Goal: Task Accomplishment & Management: Manage account settings

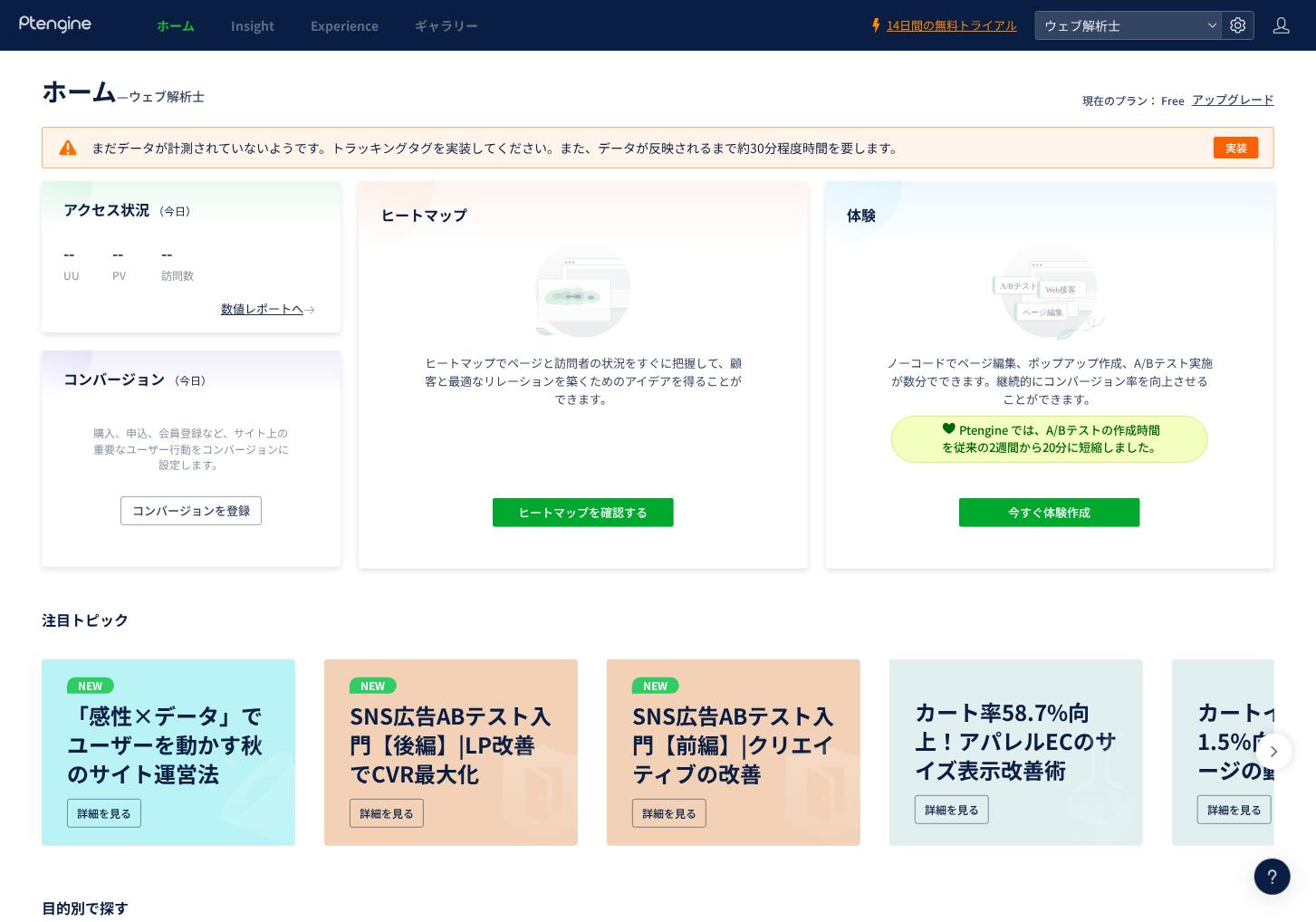
click at [1238, 23] on use at bounding box center [1238, 24] width 15 height 15
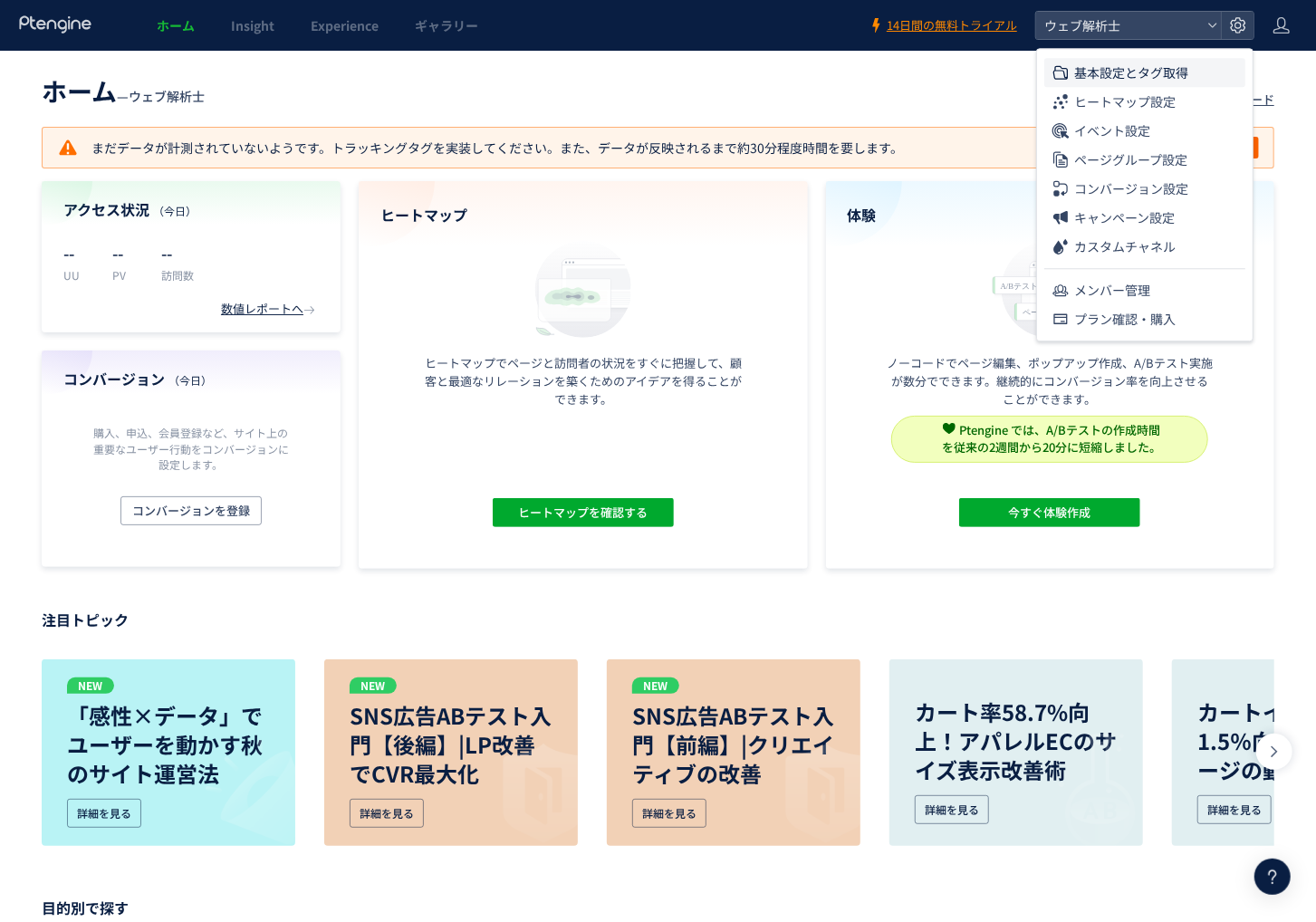
click at [1203, 87] on li "基本設定とタグ取得" at bounding box center [1145, 101] width 201 height 29
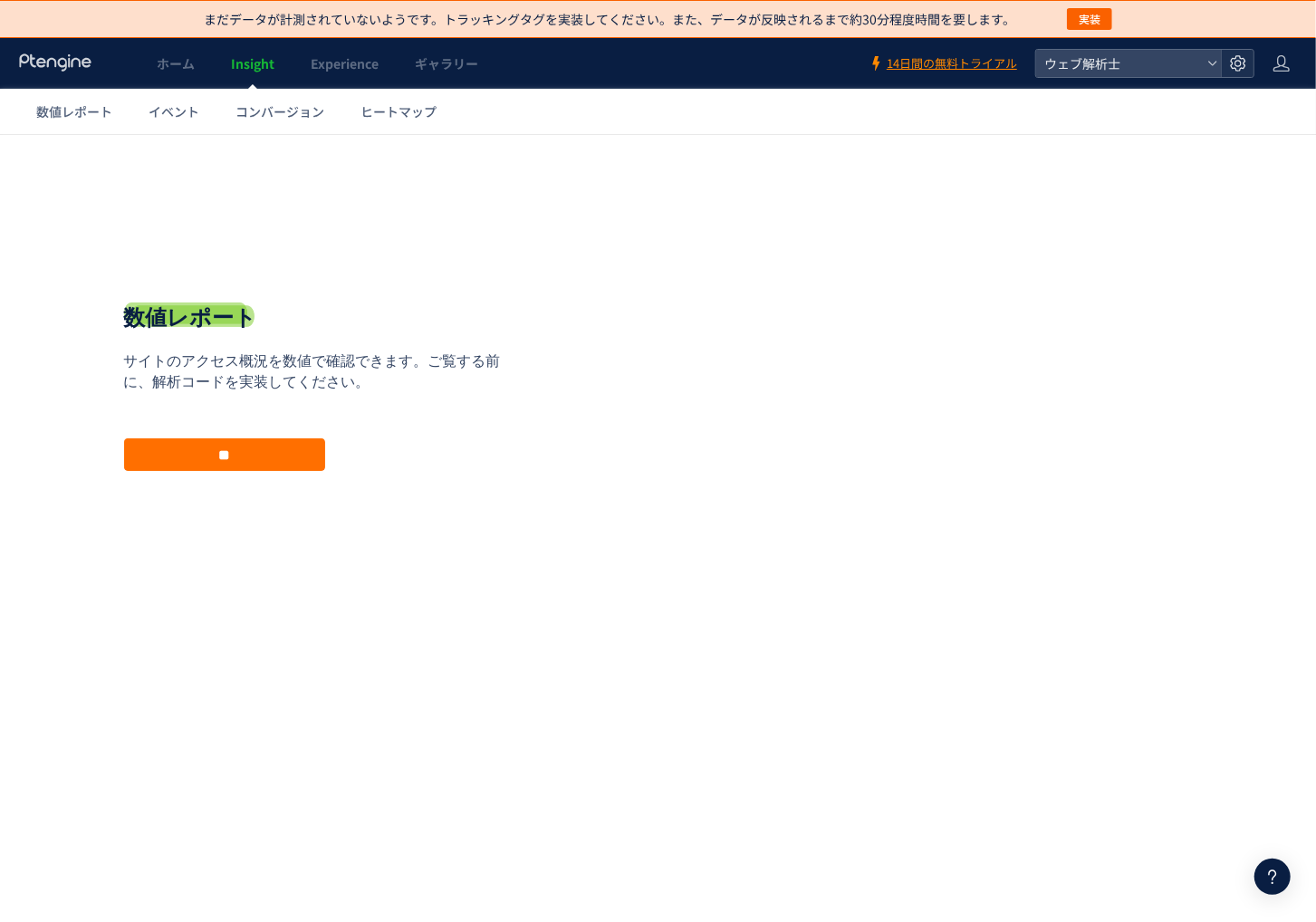
click at [1245, 59] on icon at bounding box center [1238, 63] width 18 height 18
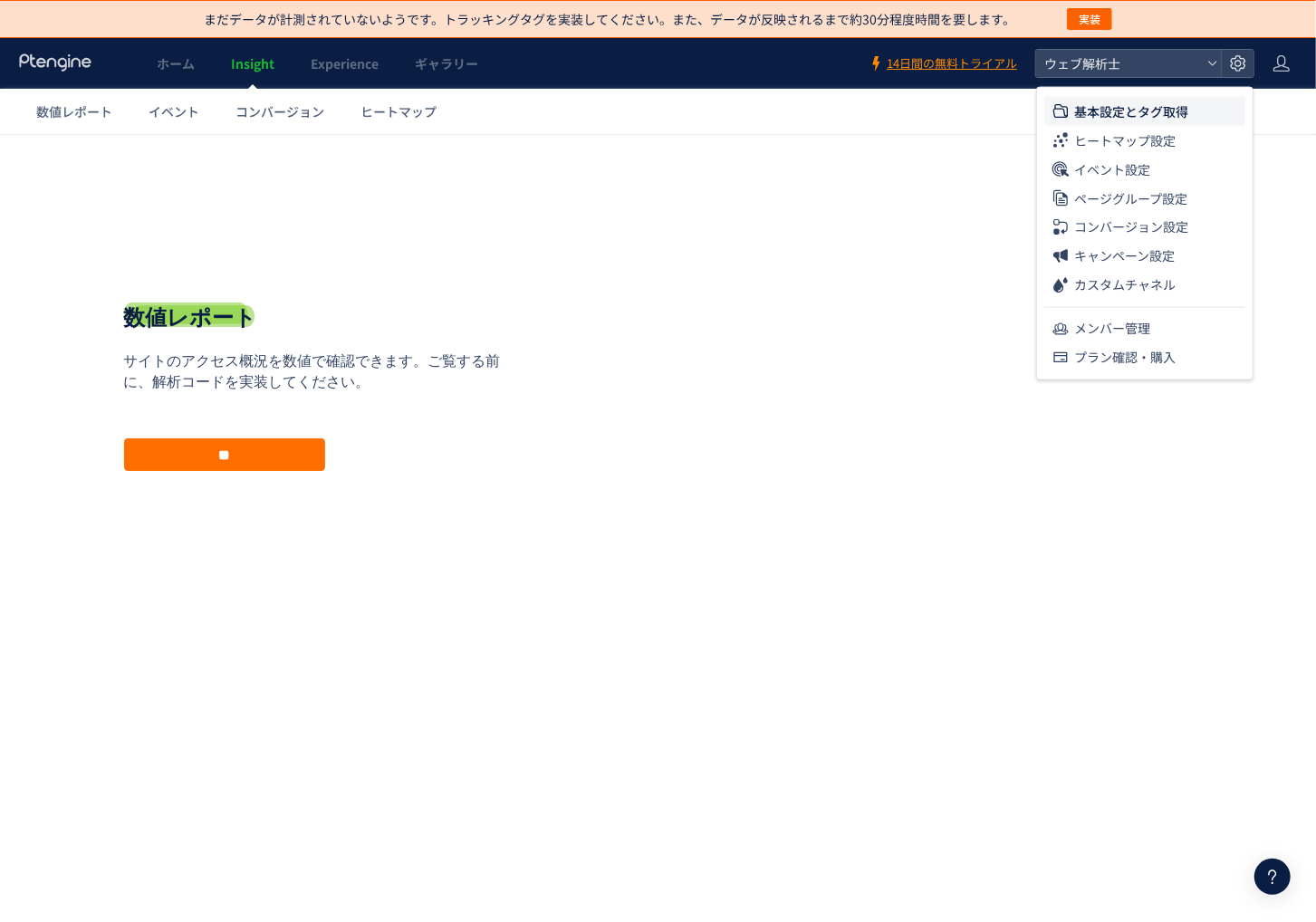
click at [0, 0] on li "基本設定とタグ取得" at bounding box center [0, 0] width 0 height 0
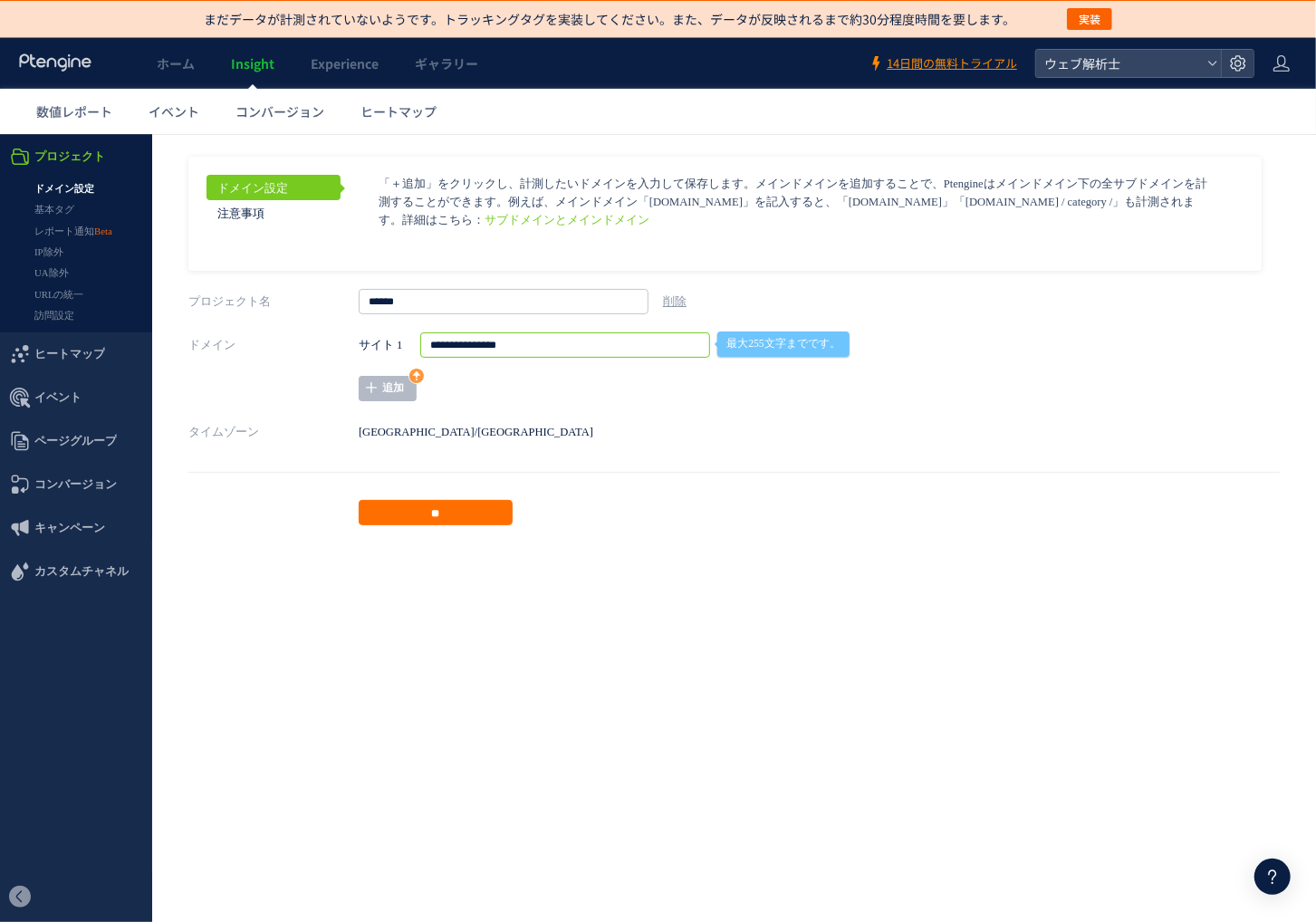
click at [518, 348] on input "**********" at bounding box center [565, 343] width 290 height 25
click at [1236, 58] on icon at bounding box center [1238, 63] width 18 height 18
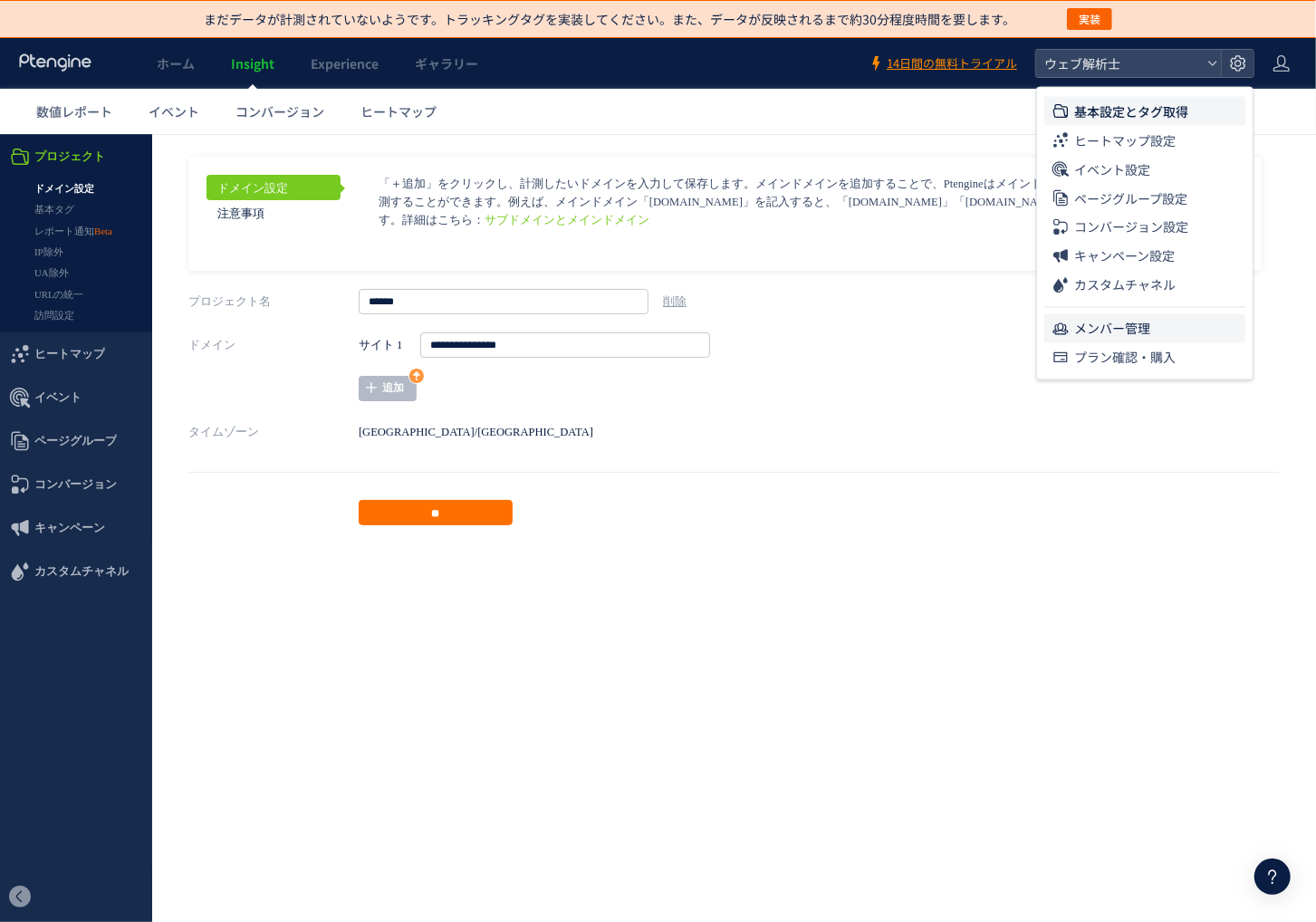
click at [0, 0] on li "メンバー管理" at bounding box center [0, 0] width 0 height 0
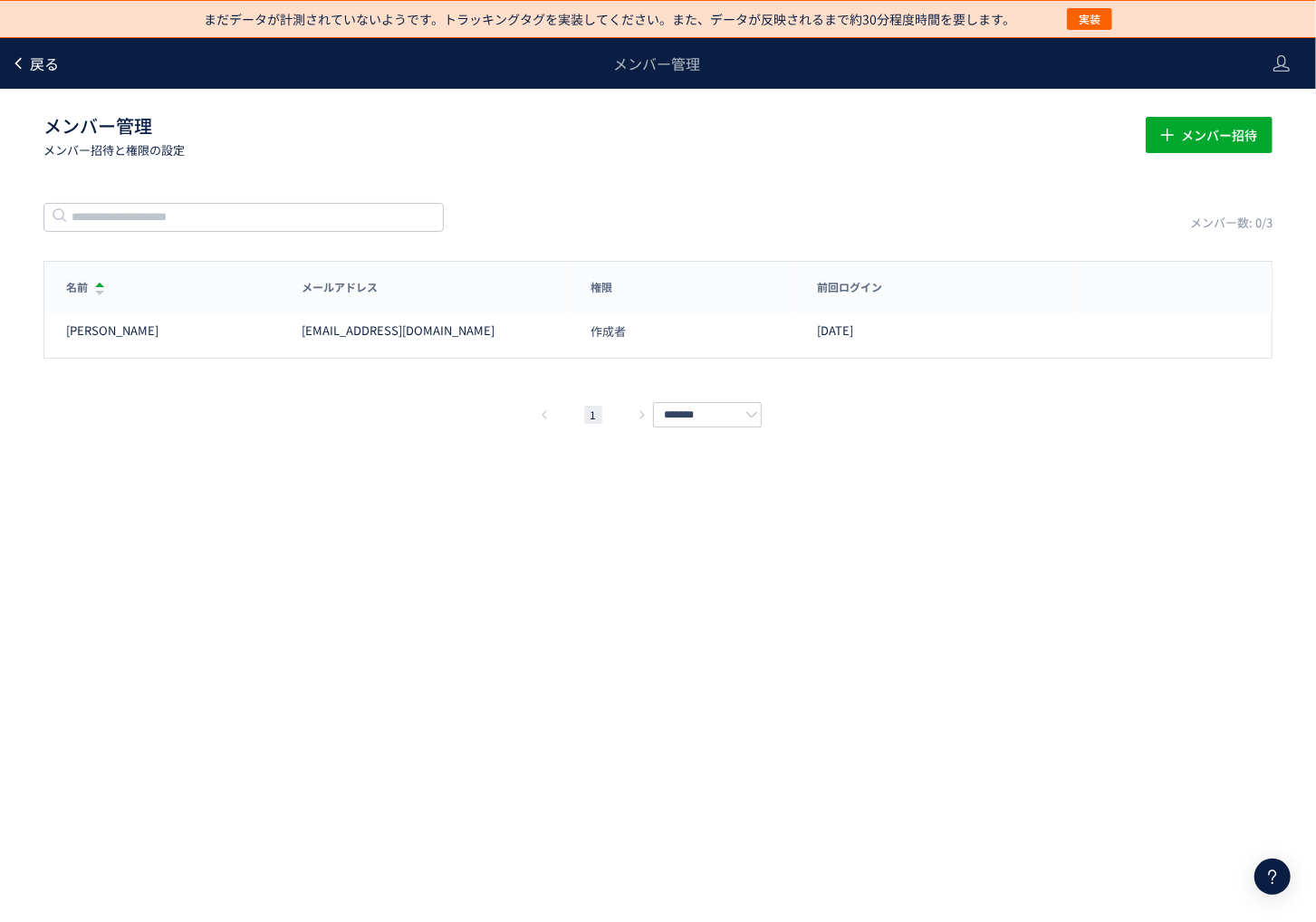
click at [30, 66] on span "戻る" at bounding box center [44, 63] width 29 height 22
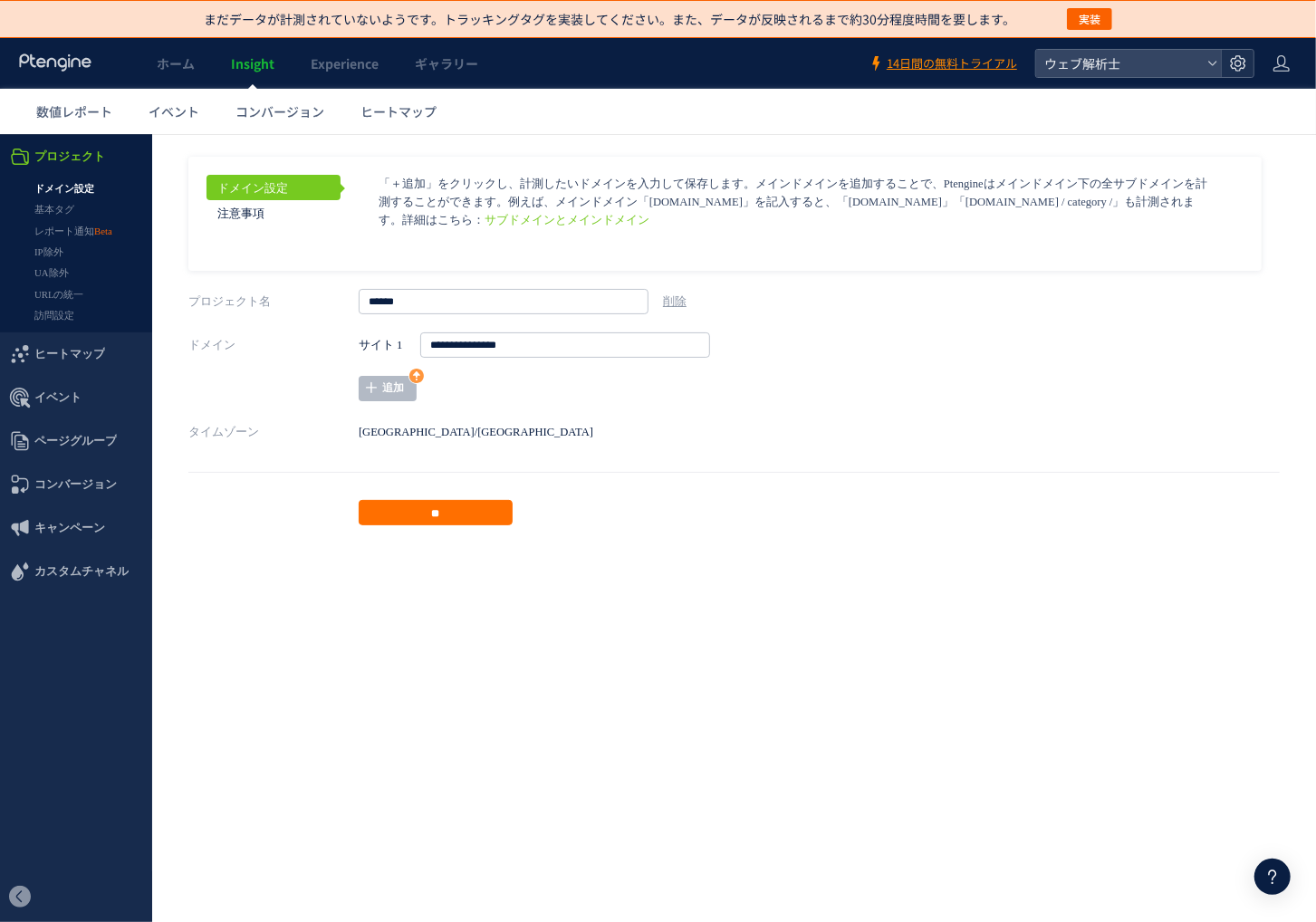
click at [1245, 66] on icon at bounding box center [1238, 63] width 18 height 18
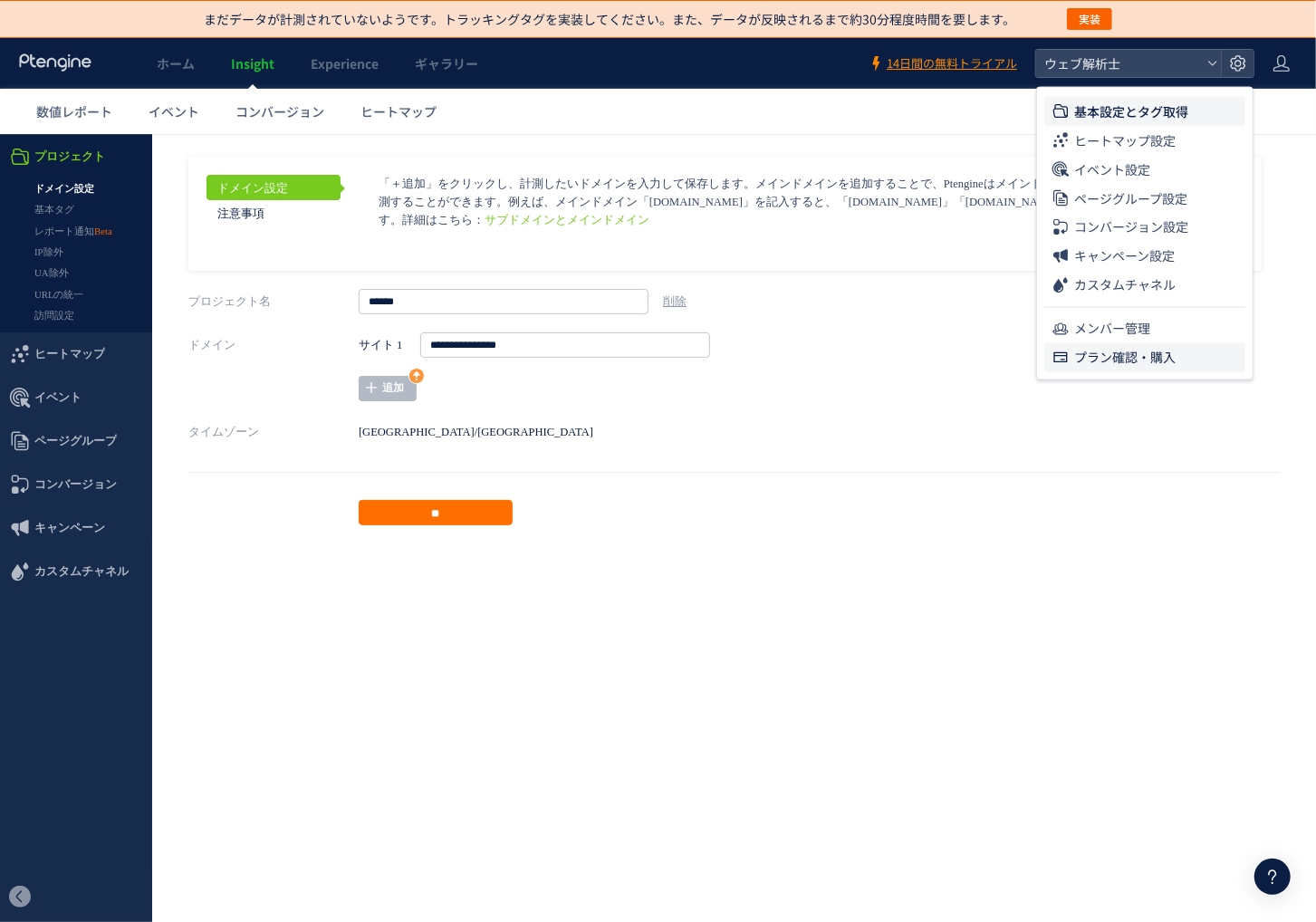
click at [1170, 365] on span "プラン確認・購入" at bounding box center [1125, 358] width 102 height 29
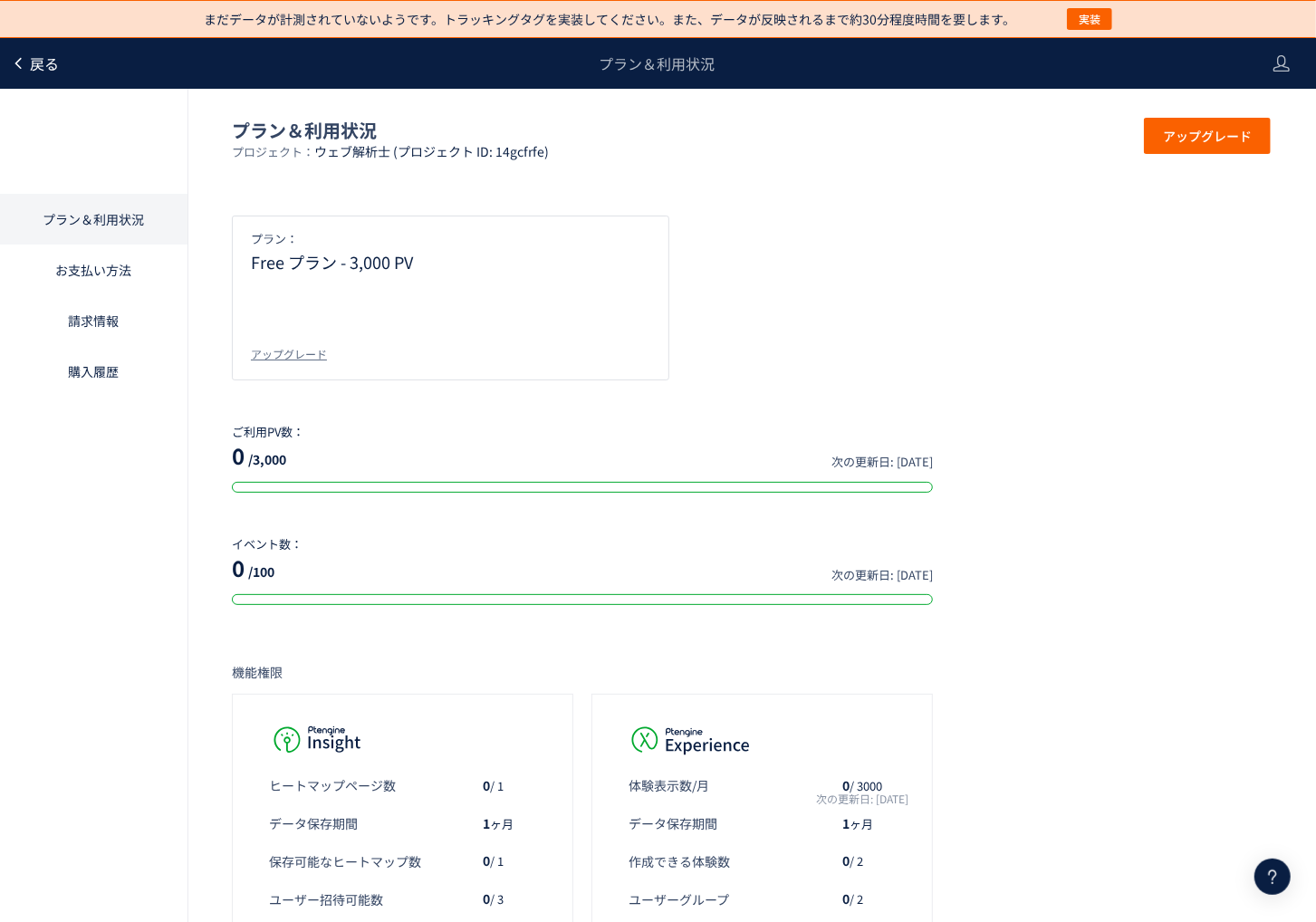
click at [31, 55] on span "戻る" at bounding box center [44, 63] width 29 height 22
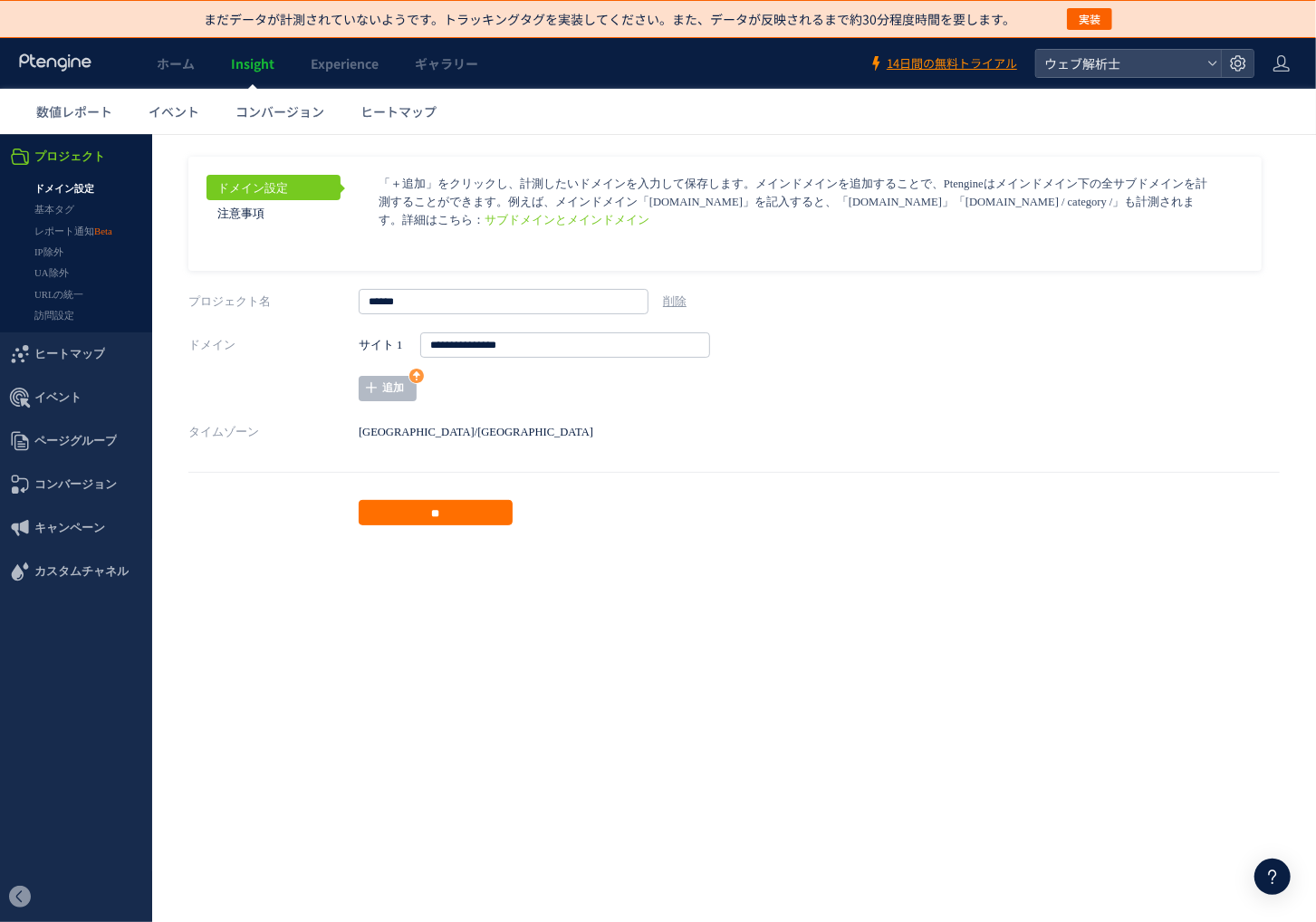
click at [1297, 56] on header "ホーム Insight Experience ギャラリー 14日間の無料トライアル ウェブ解析士" at bounding box center [658, 63] width 1316 height 51
click at [1282, 69] on icon at bounding box center [1281, 63] width 18 height 18
click at [1276, 103] on span "アカウント設定" at bounding box center [1236, 110] width 88 height 18
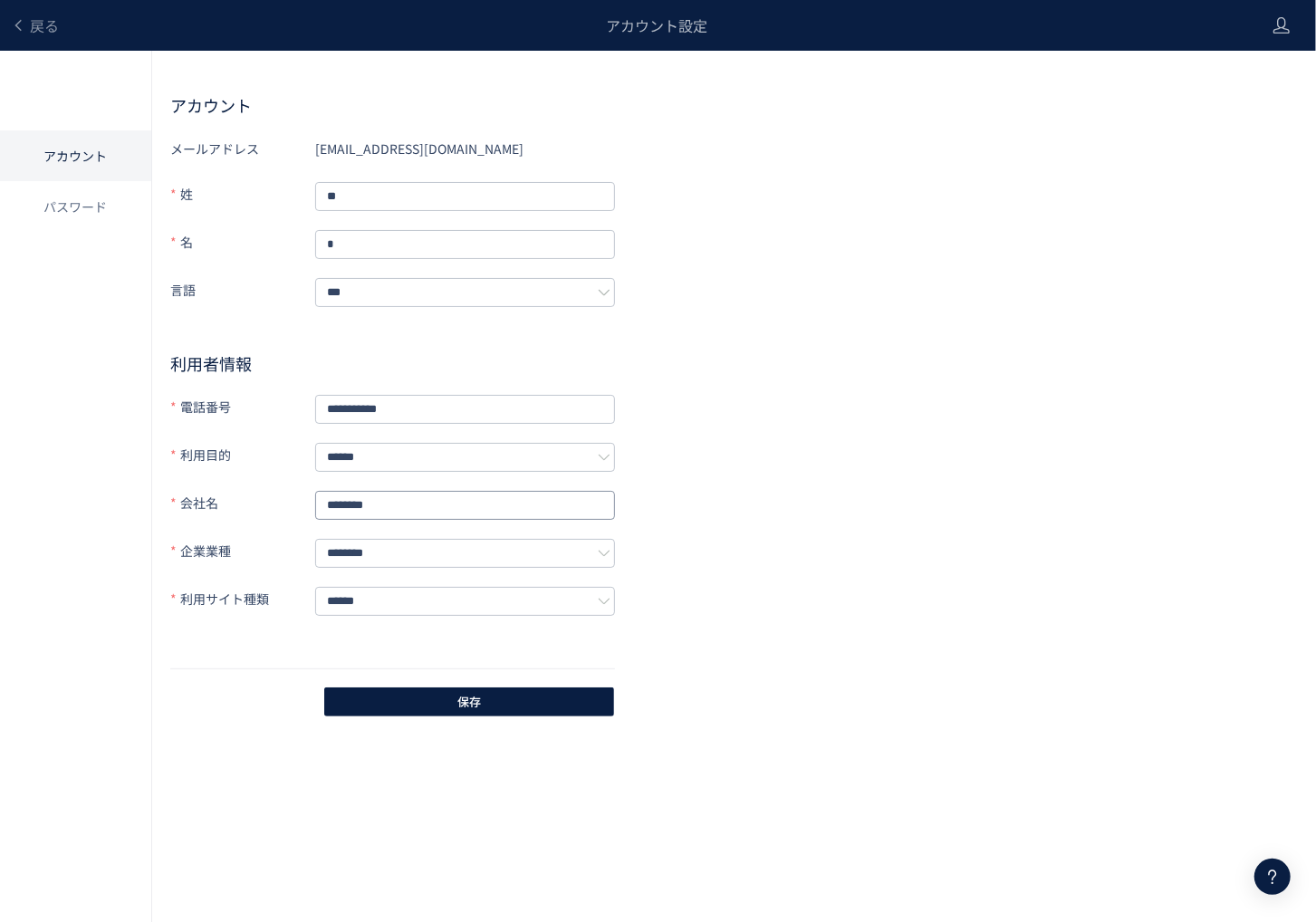
click at [455, 495] on input "********" at bounding box center [465, 505] width 300 height 29
